Goal: Task Accomplishment & Management: Manage account settings

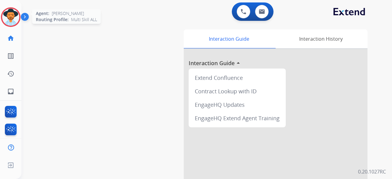
click at [17, 19] on img at bounding box center [10, 17] width 17 height 17
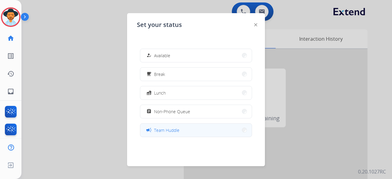
scroll to position [97, 0]
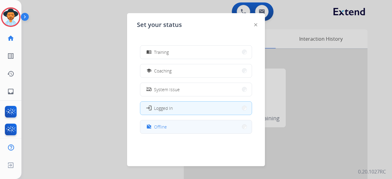
click at [204, 127] on button "work_off Offline" at bounding box center [196, 126] width 112 height 13
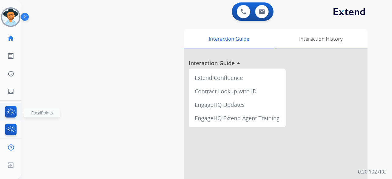
click at [9, 111] on img at bounding box center [11, 113] width 14 height 14
